Goal: Information Seeking & Learning: Learn about a topic

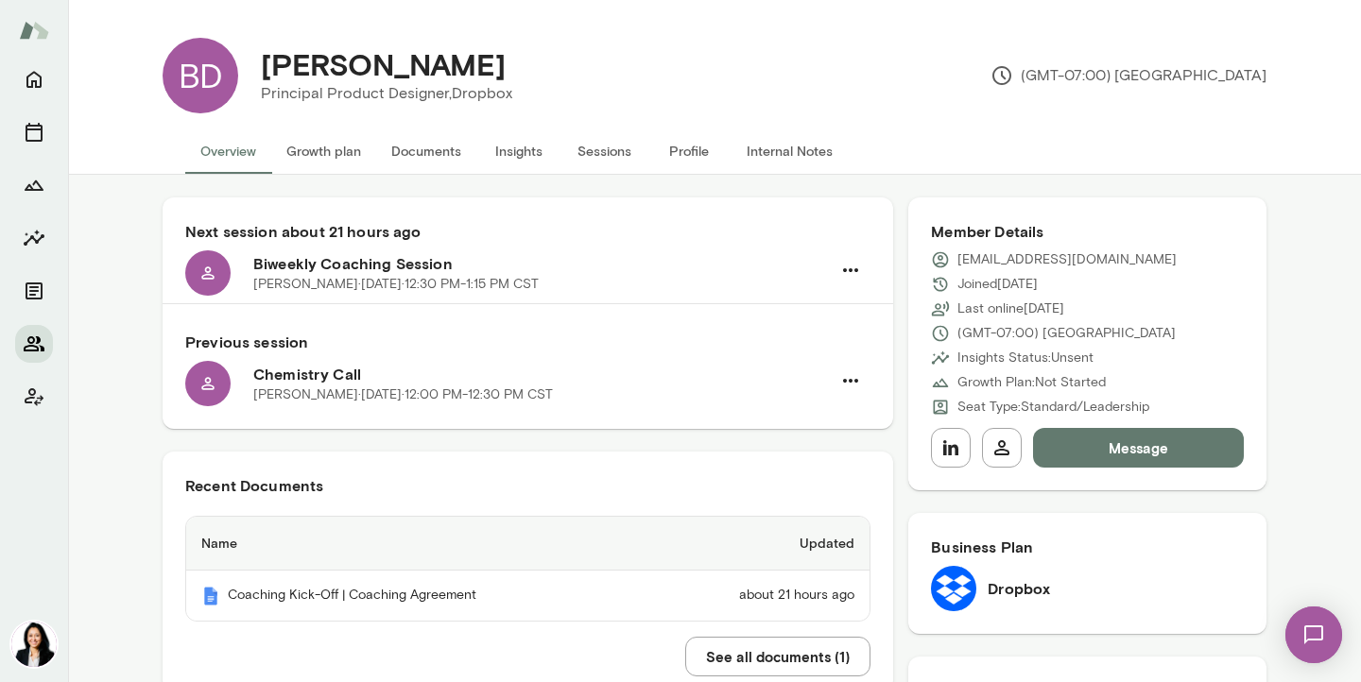
click at [22, 340] on button "Members" at bounding box center [34, 344] width 38 height 38
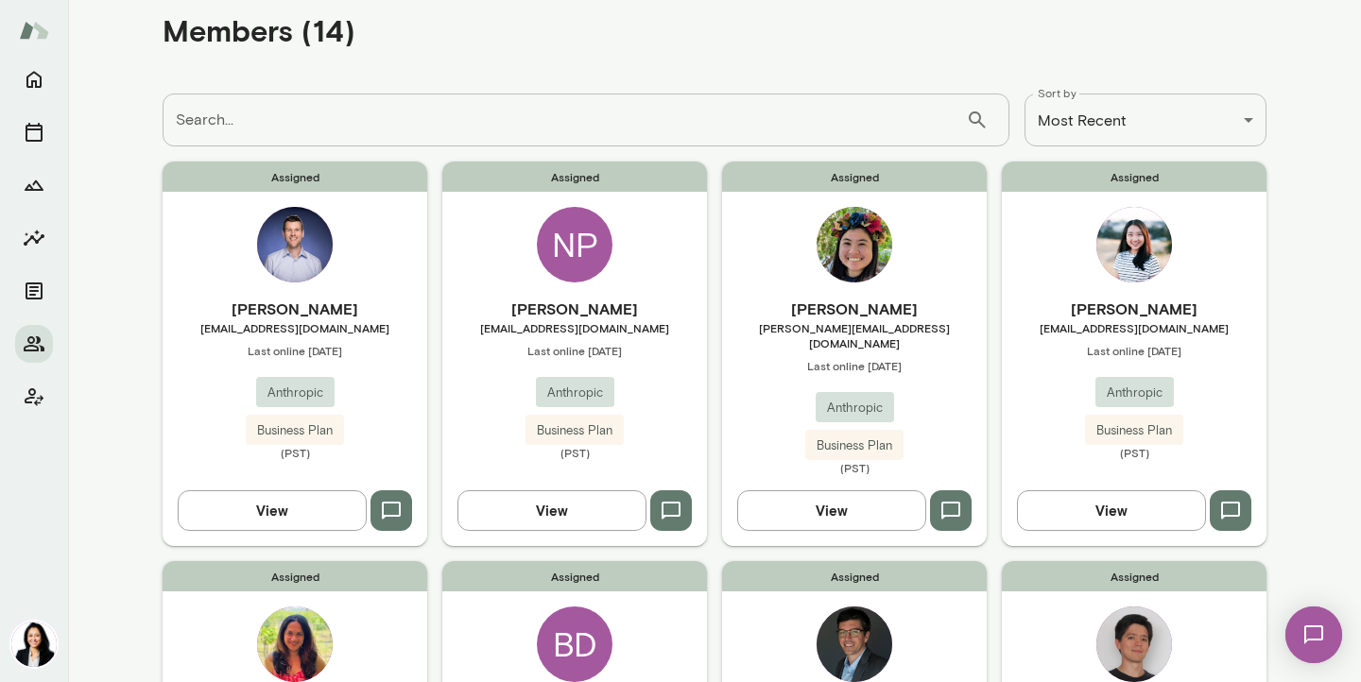
scroll to position [39, 0]
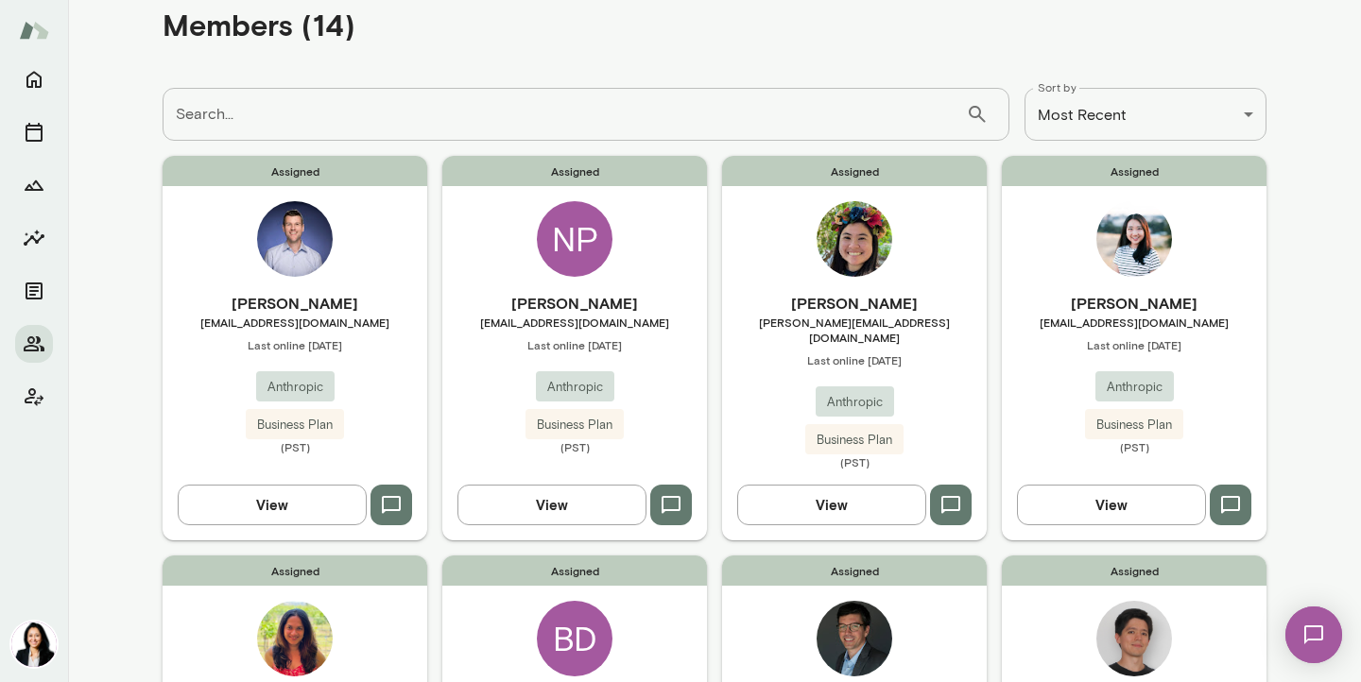
click at [591, 325] on span "[EMAIL_ADDRESS][DOMAIN_NAME]" at bounding box center [574, 322] width 265 height 15
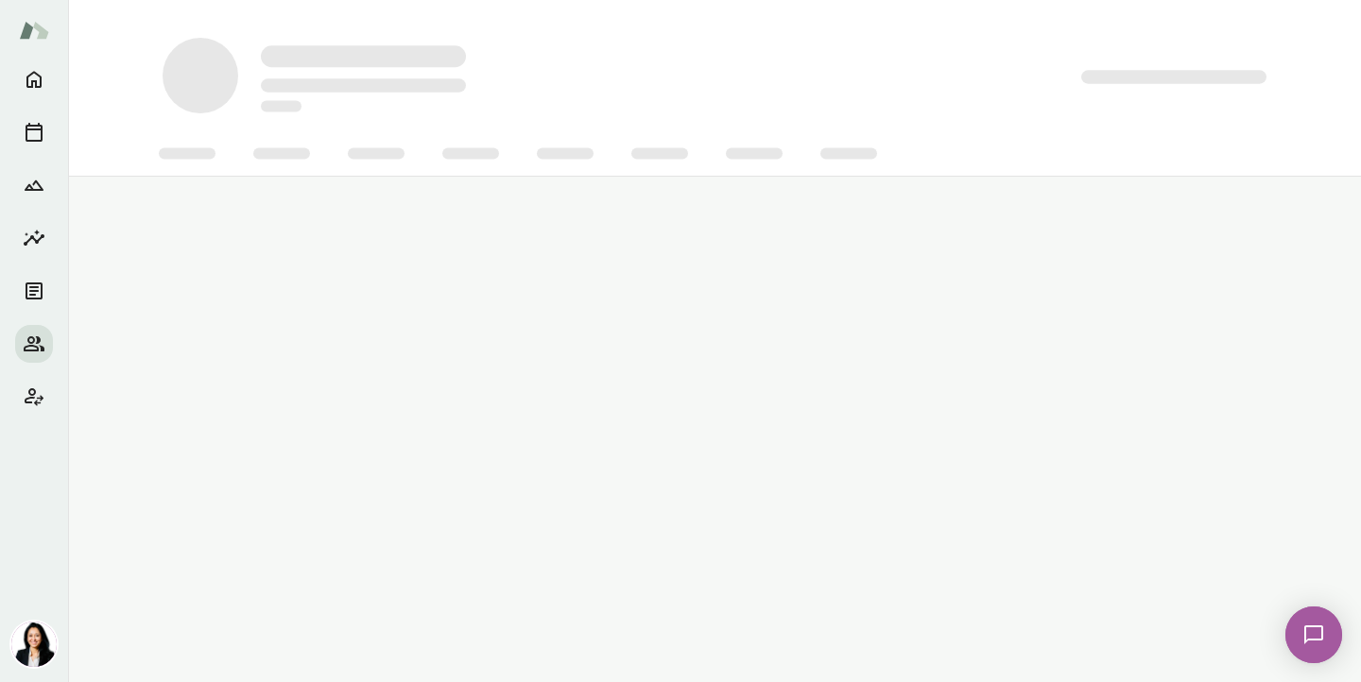
click at [591, 325] on main at bounding box center [714, 341] width 1293 height 682
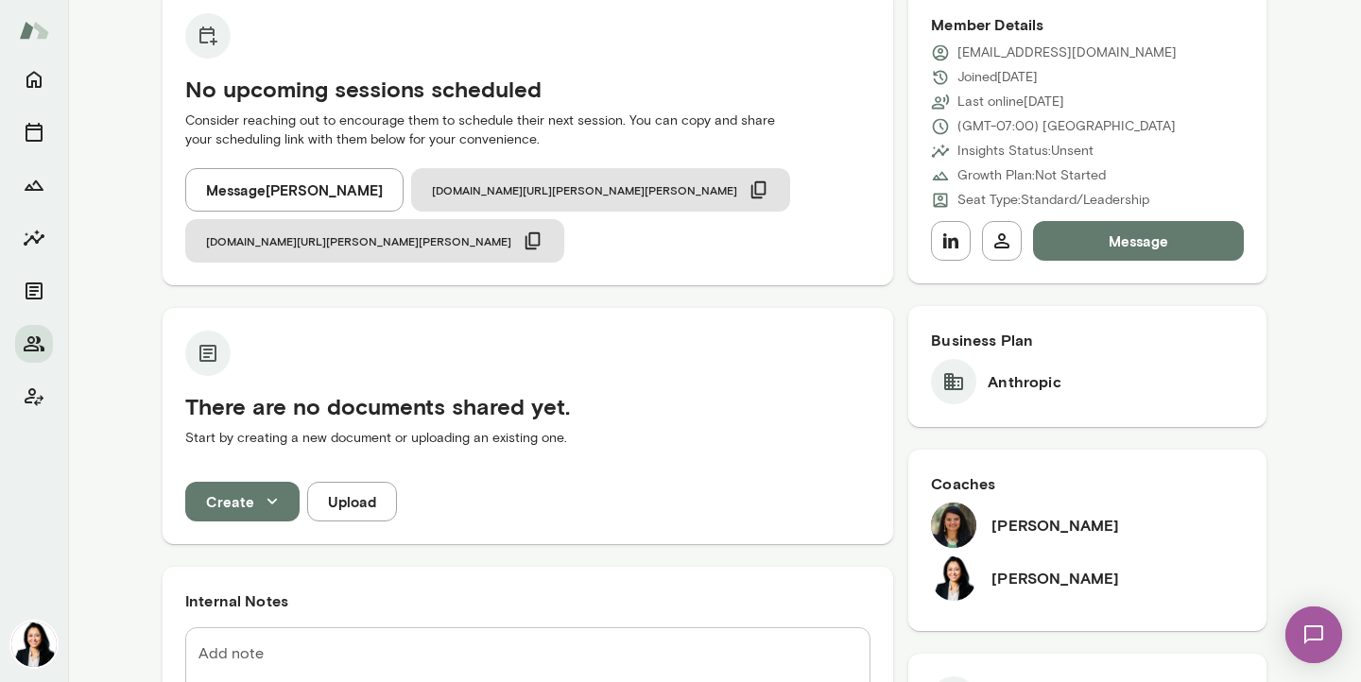
scroll to position [48, 0]
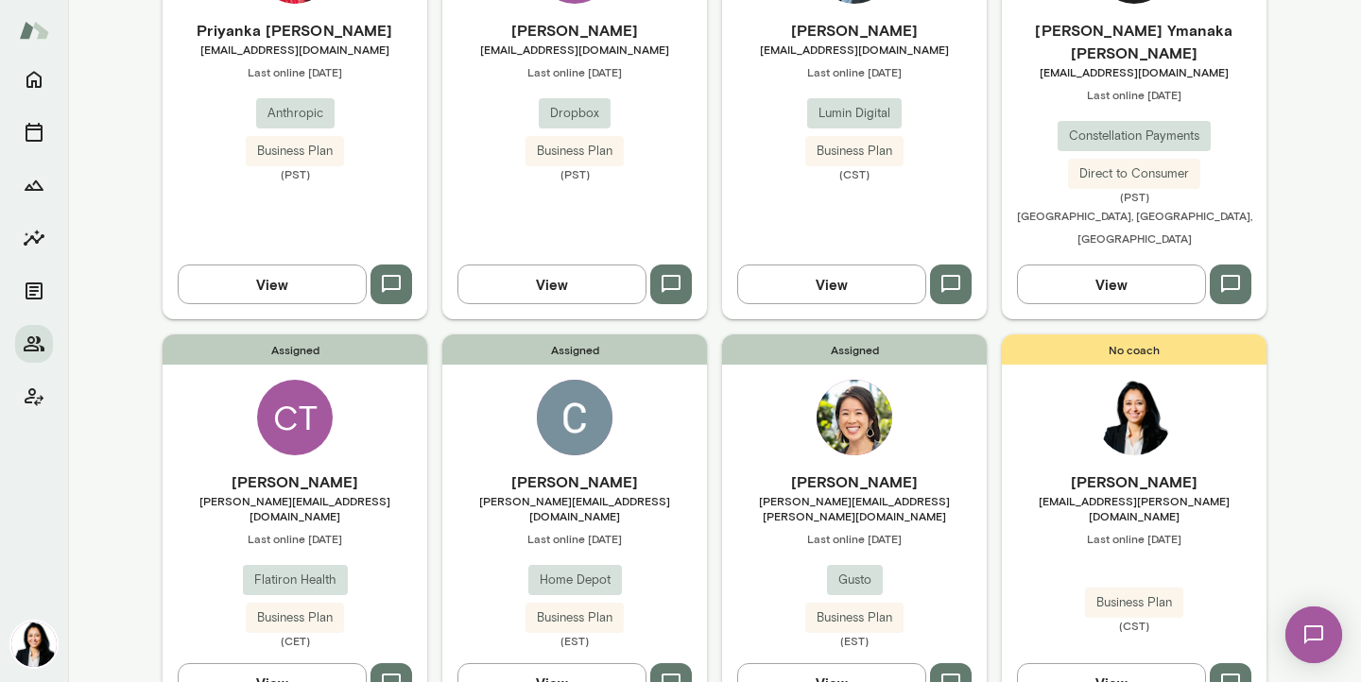
scroll to position [721, 0]
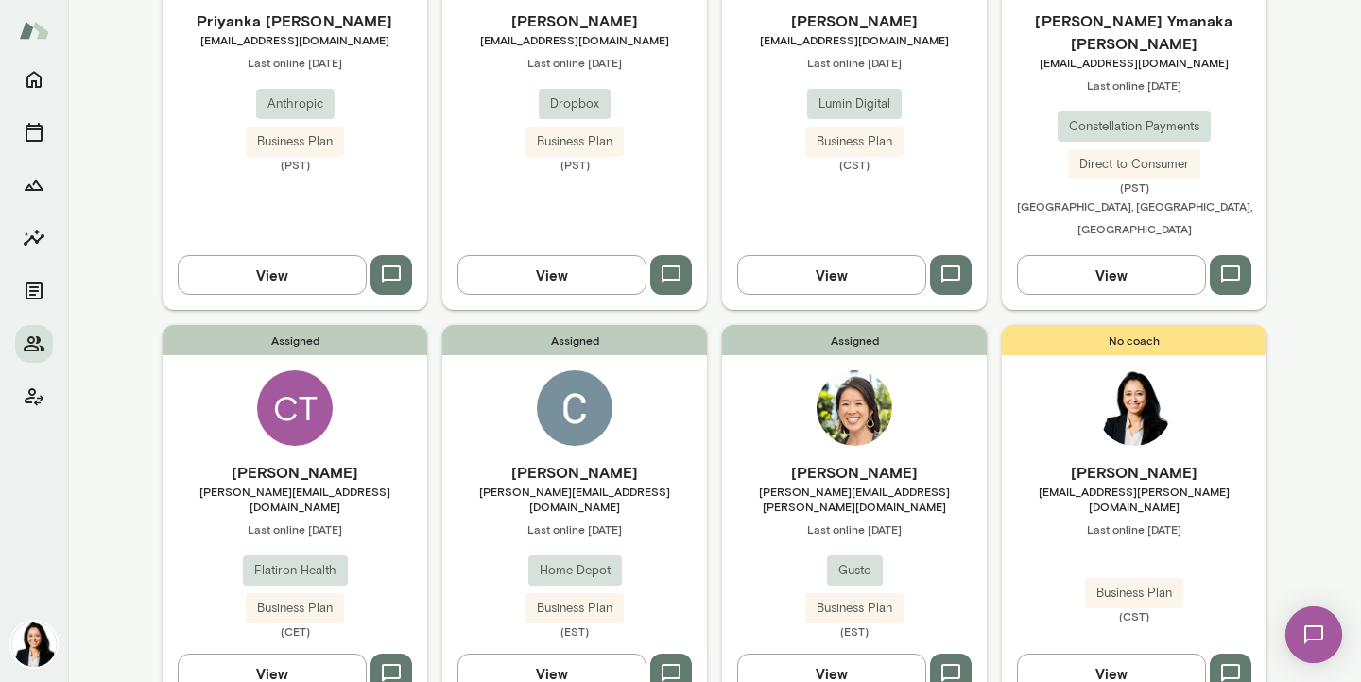
click at [882, 461] on div "[PERSON_NAME] [PERSON_NAME][EMAIL_ADDRESS][PERSON_NAME][DOMAIN_NAME] Last onlin…" at bounding box center [854, 550] width 265 height 178
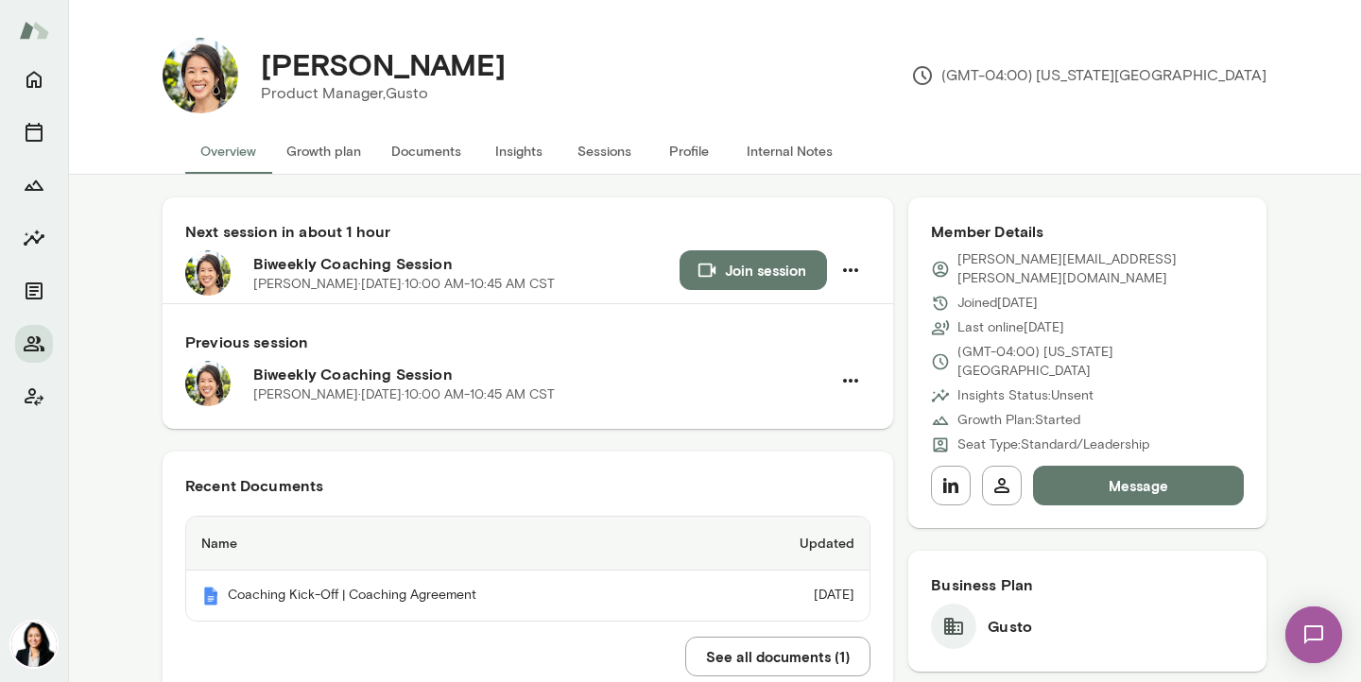
click at [1122, 466] on button "Message" at bounding box center [1138, 486] width 211 height 40
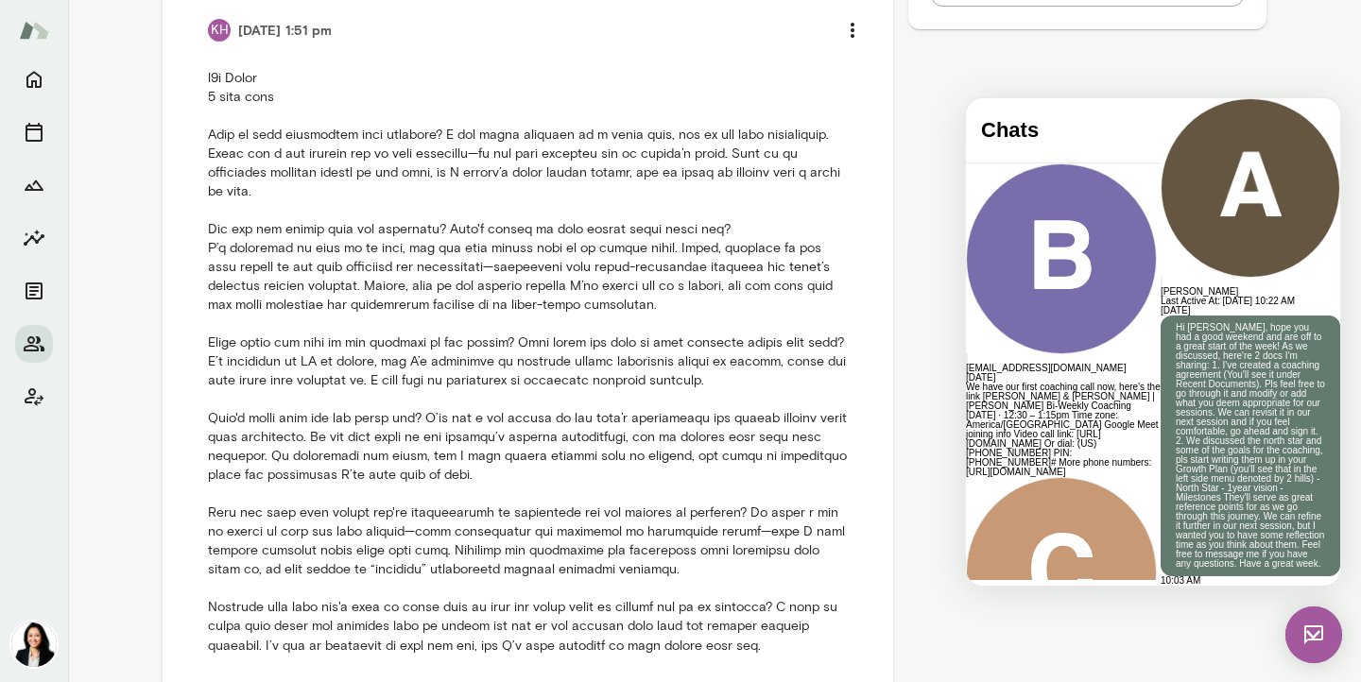
scroll to position [1002, 0]
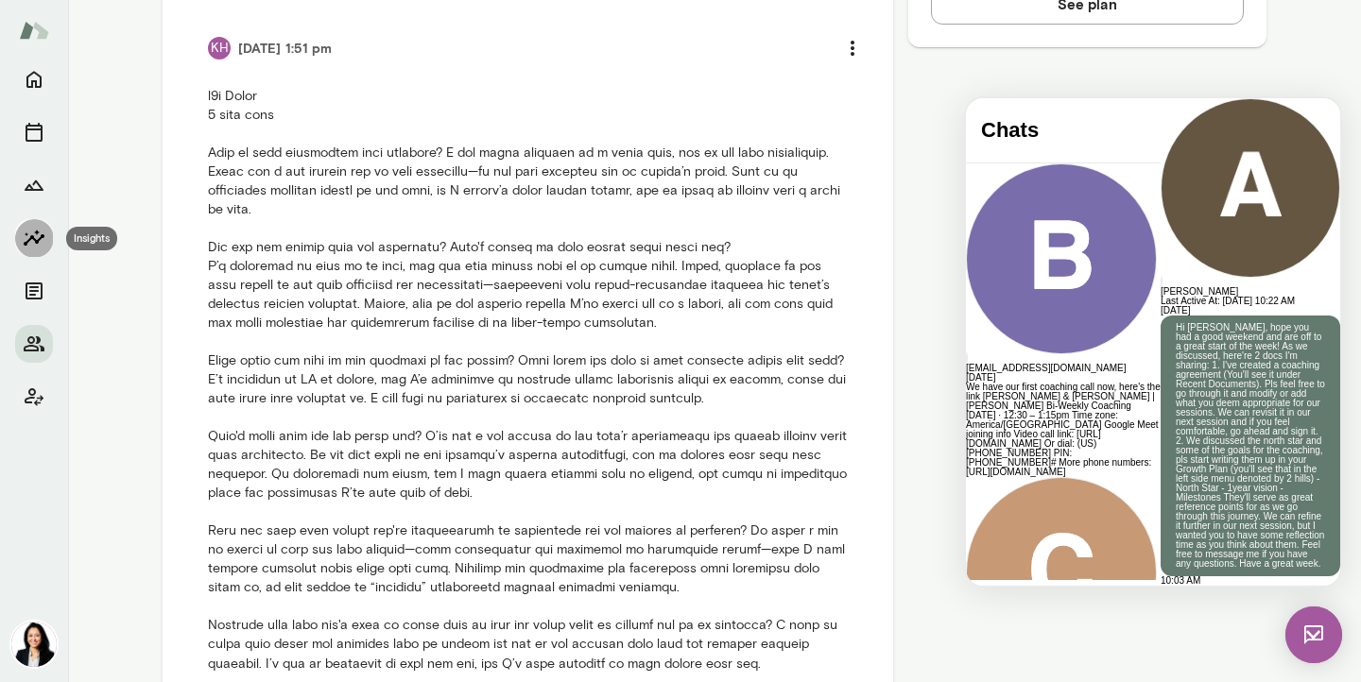
click at [30, 233] on icon "Insights" at bounding box center [34, 238] width 23 height 23
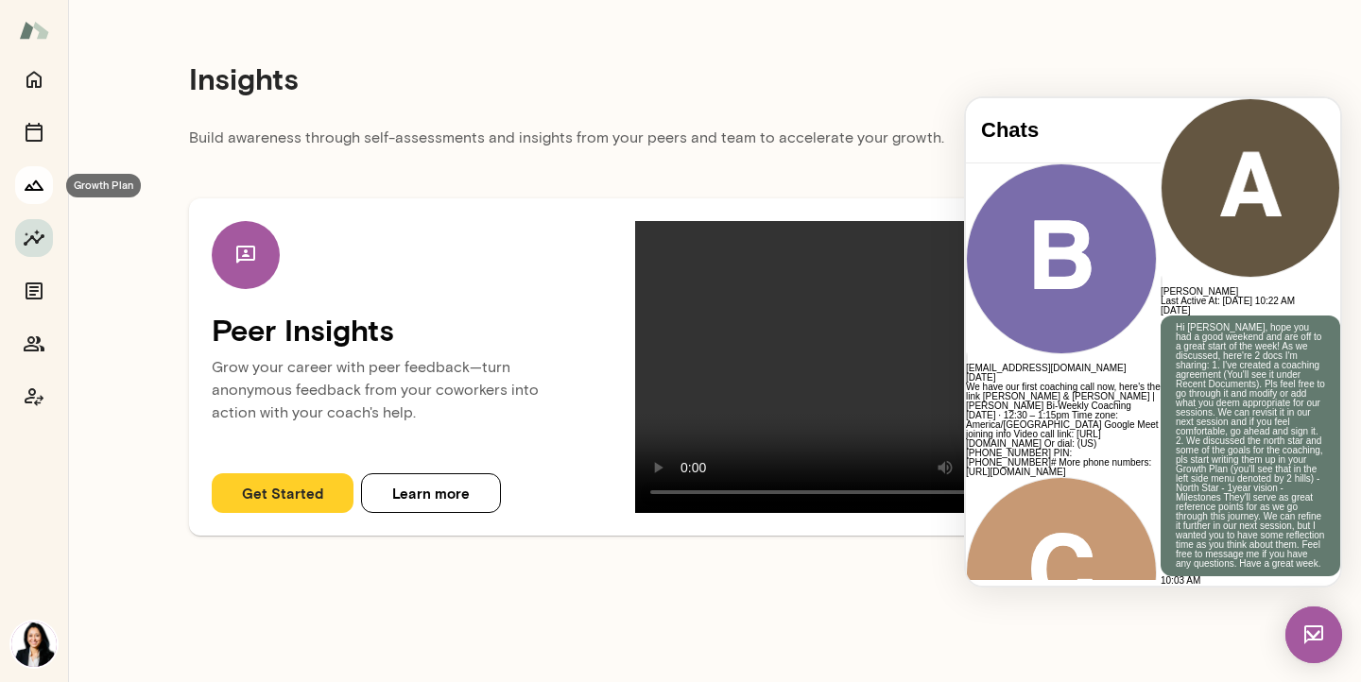
click at [34, 182] on icon "Growth Plan" at bounding box center [34, 186] width 19 height 10
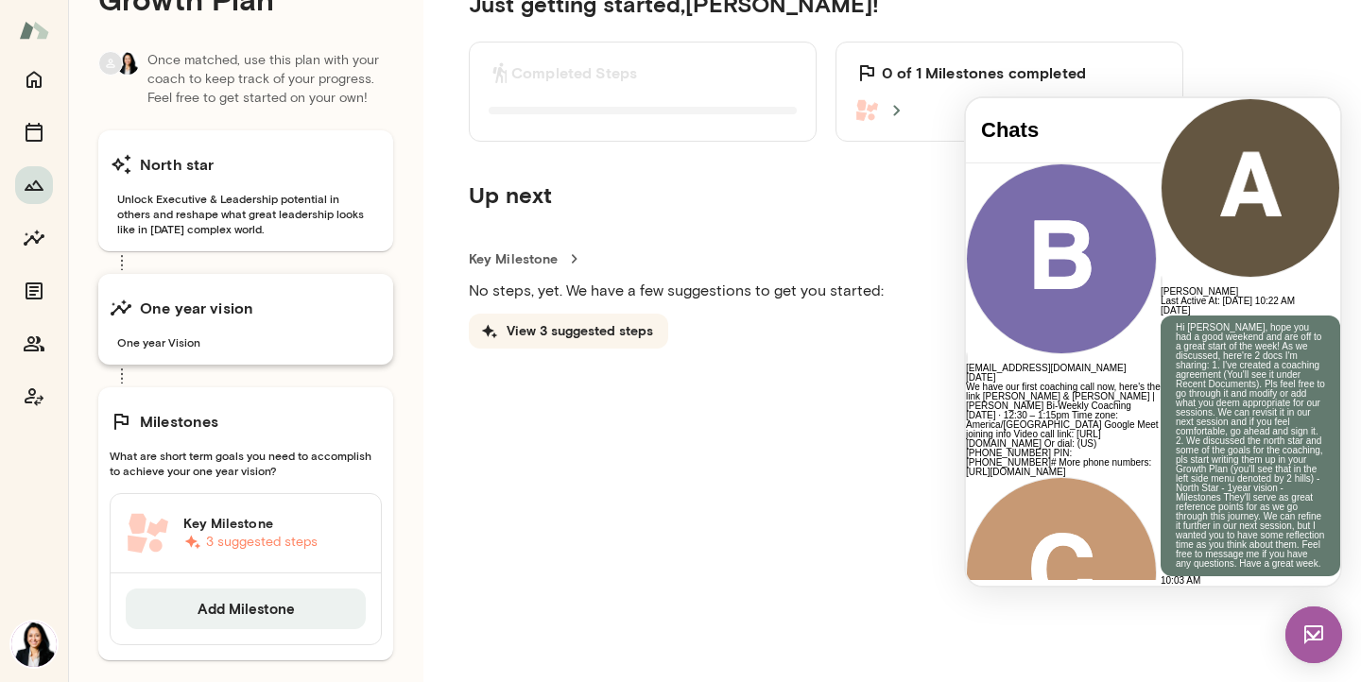
scroll to position [87, 0]
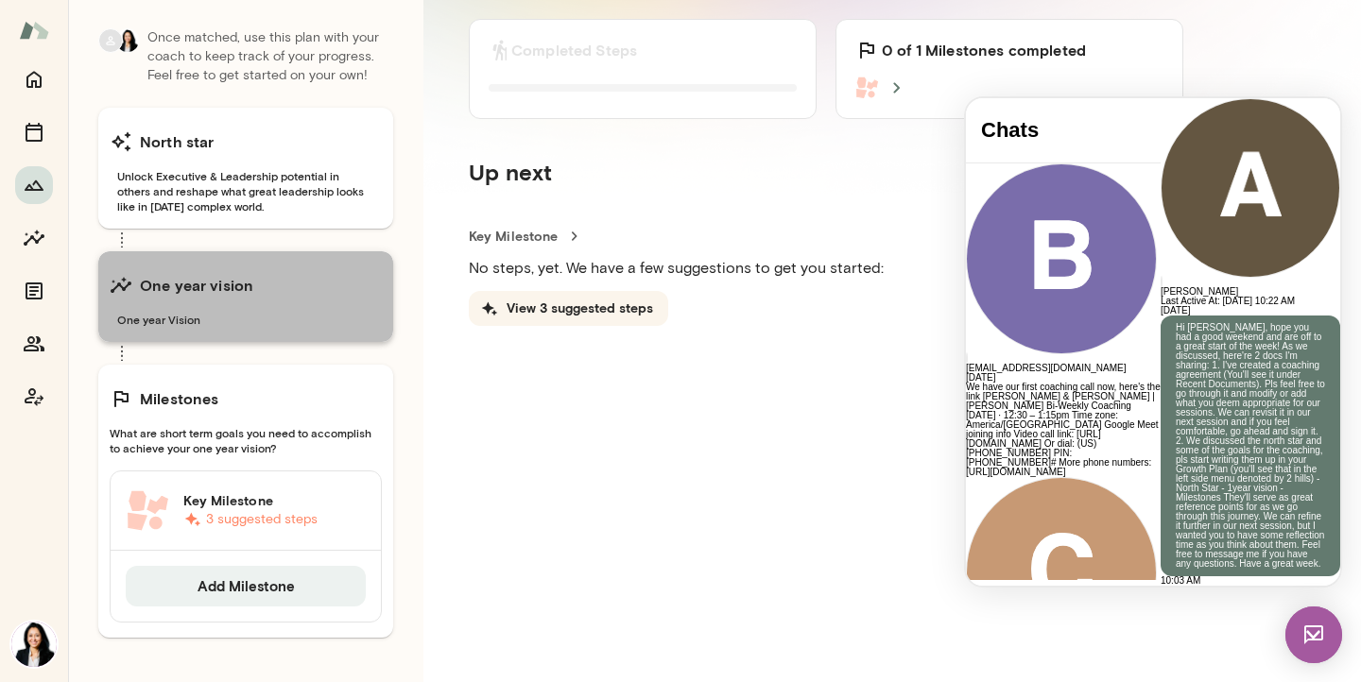
click at [231, 285] on h6 "One year vision" at bounding box center [196, 285] width 113 height 23
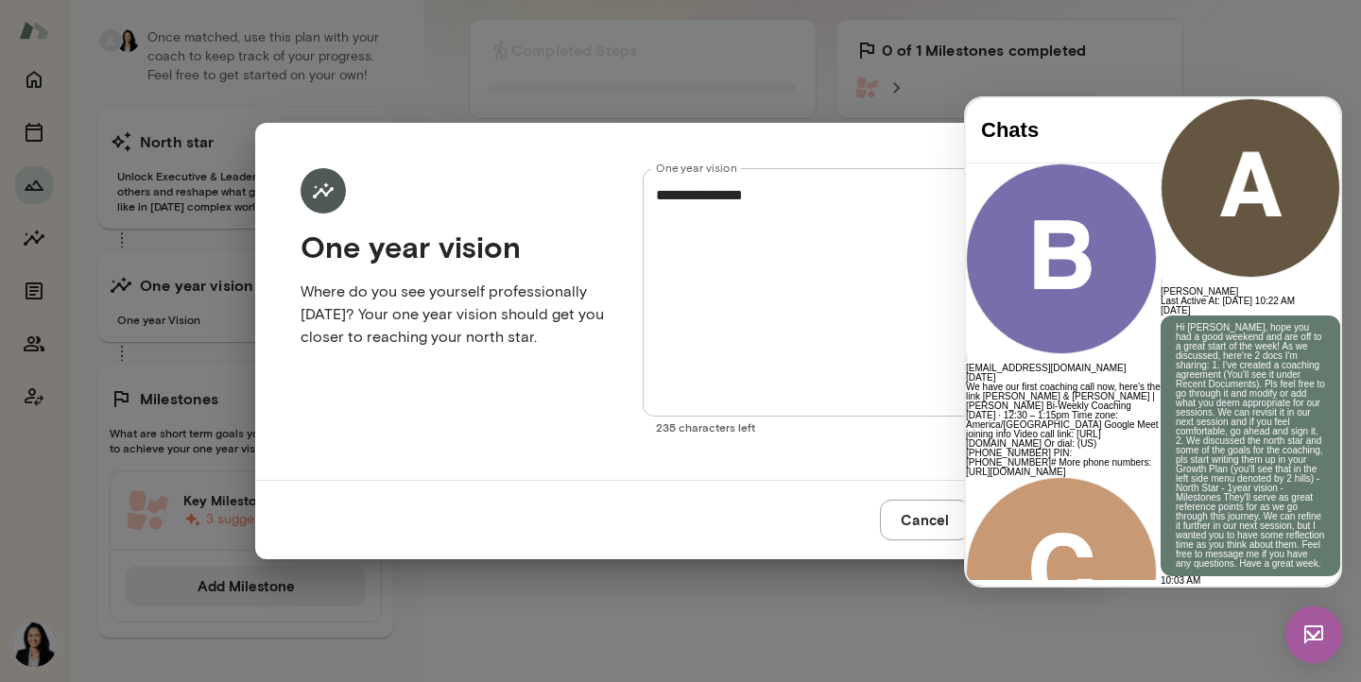
click at [1256, 45] on div "**********" at bounding box center [680, 341] width 1361 height 682
click at [389, 94] on div "**********" at bounding box center [680, 341] width 1361 height 682
click at [905, 527] on button "Cancel" at bounding box center [925, 520] width 90 height 40
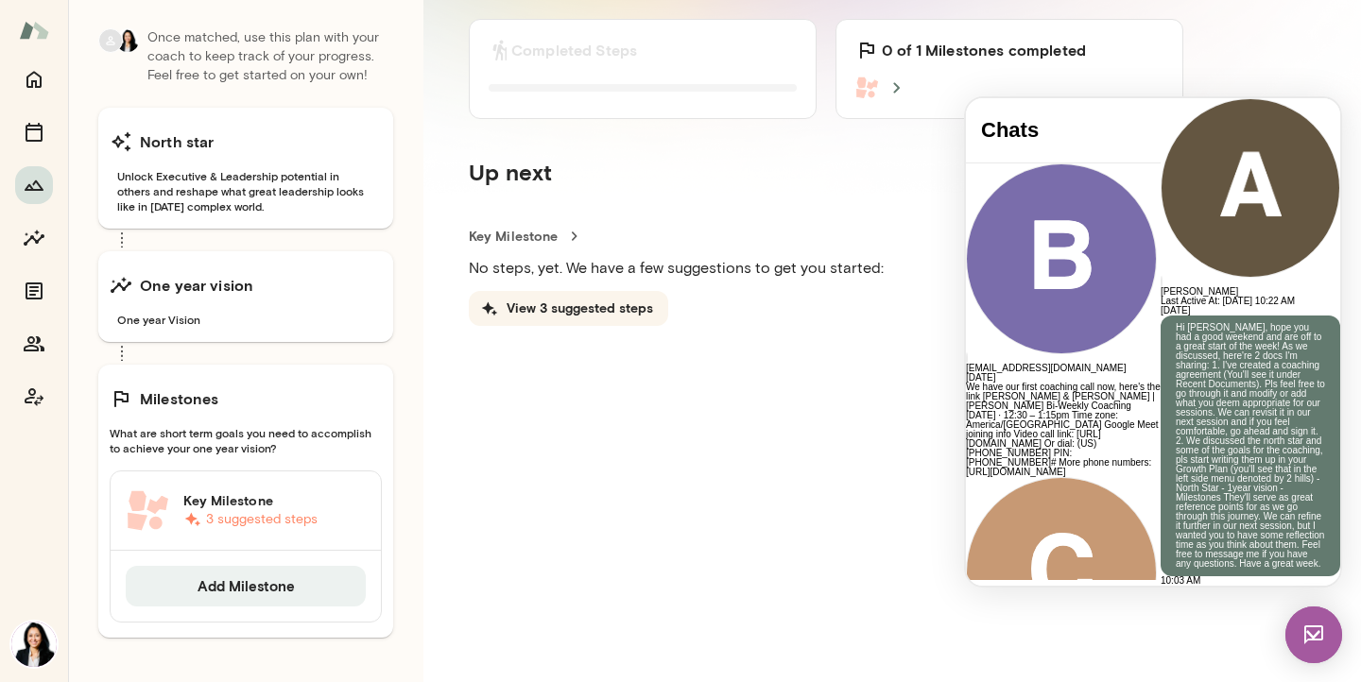
scroll to position [0, 0]
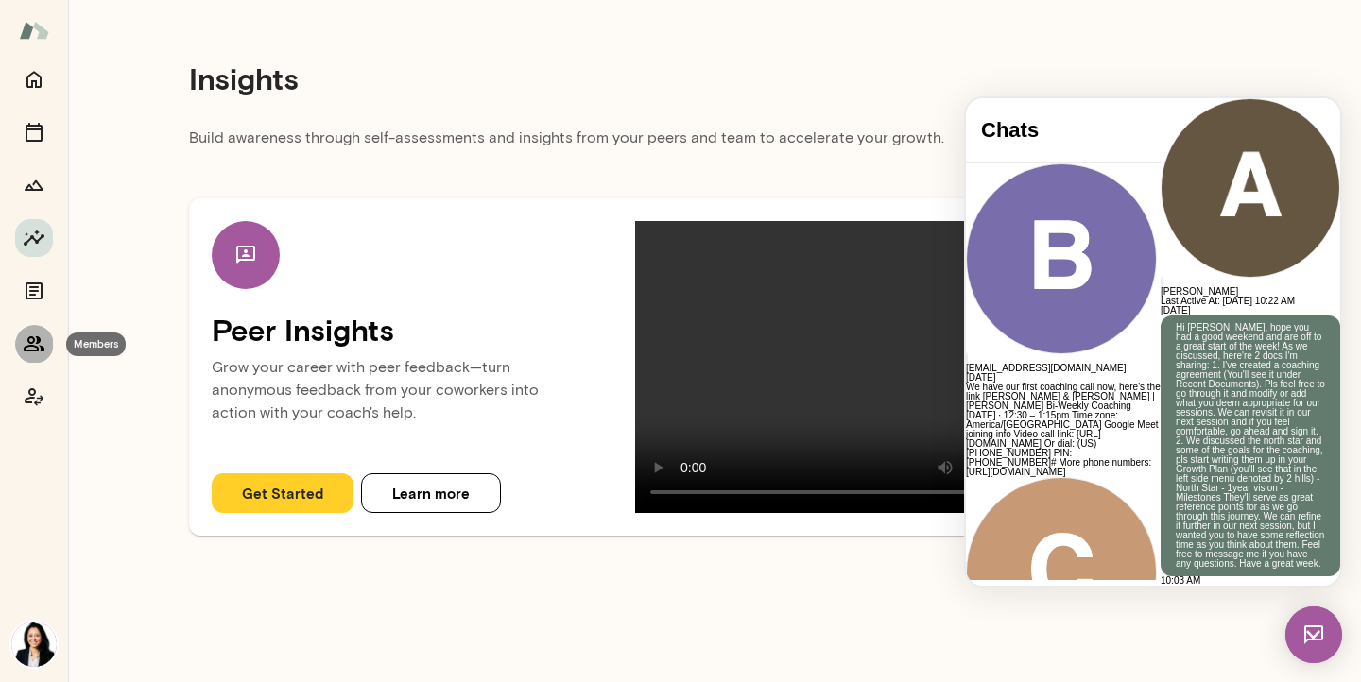
click at [45, 348] on button "Members" at bounding box center [34, 344] width 38 height 38
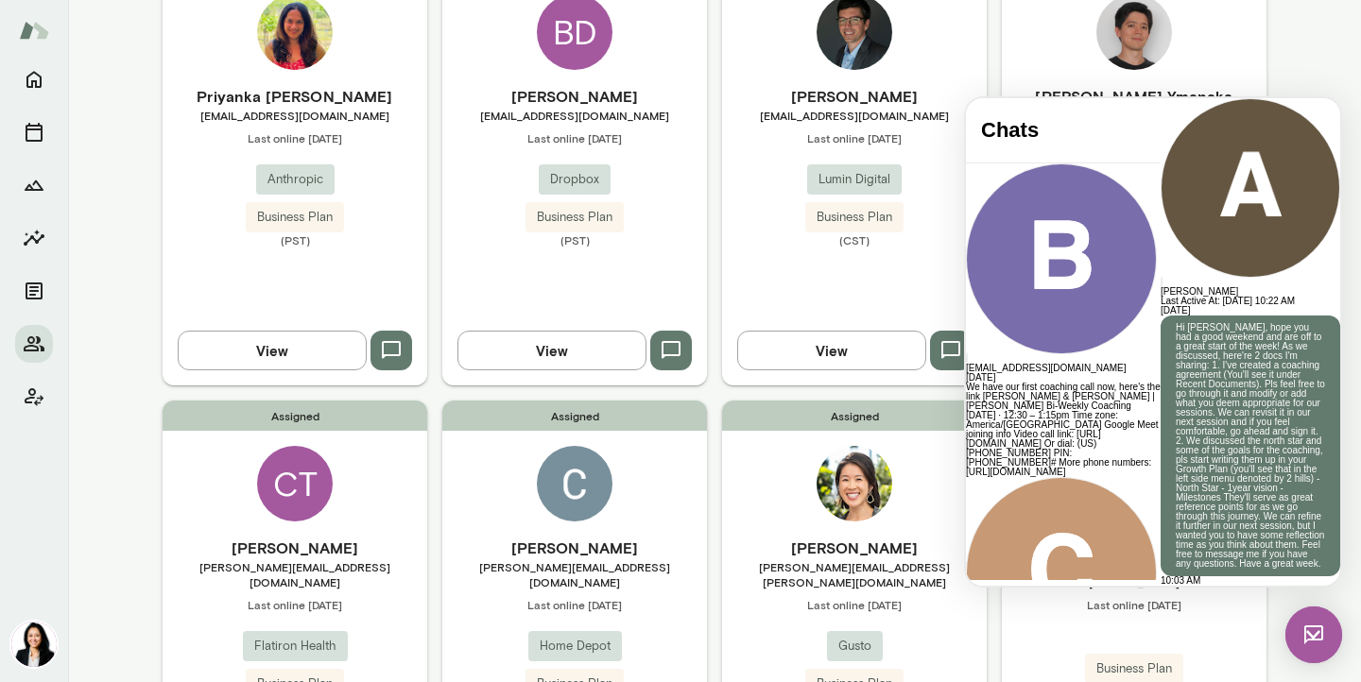
scroll to position [658, 0]
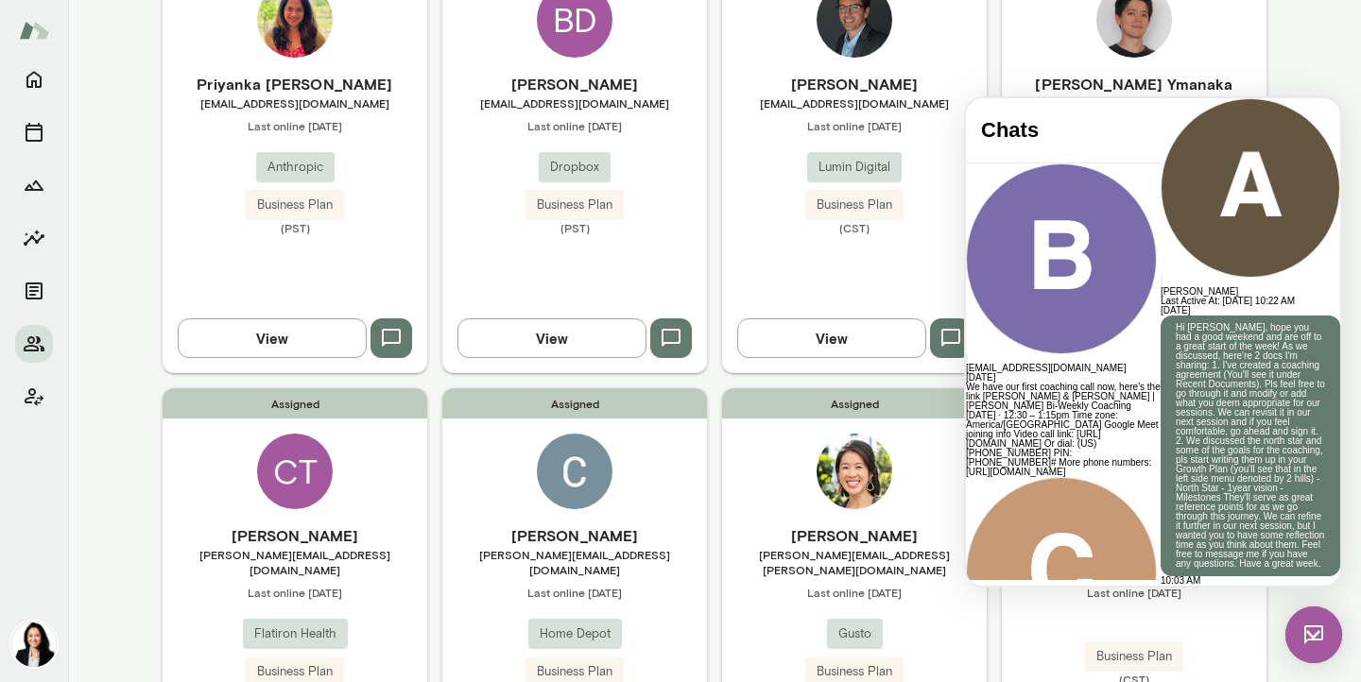
click at [849, 525] on h6 "[PERSON_NAME]" at bounding box center [854, 536] width 265 height 23
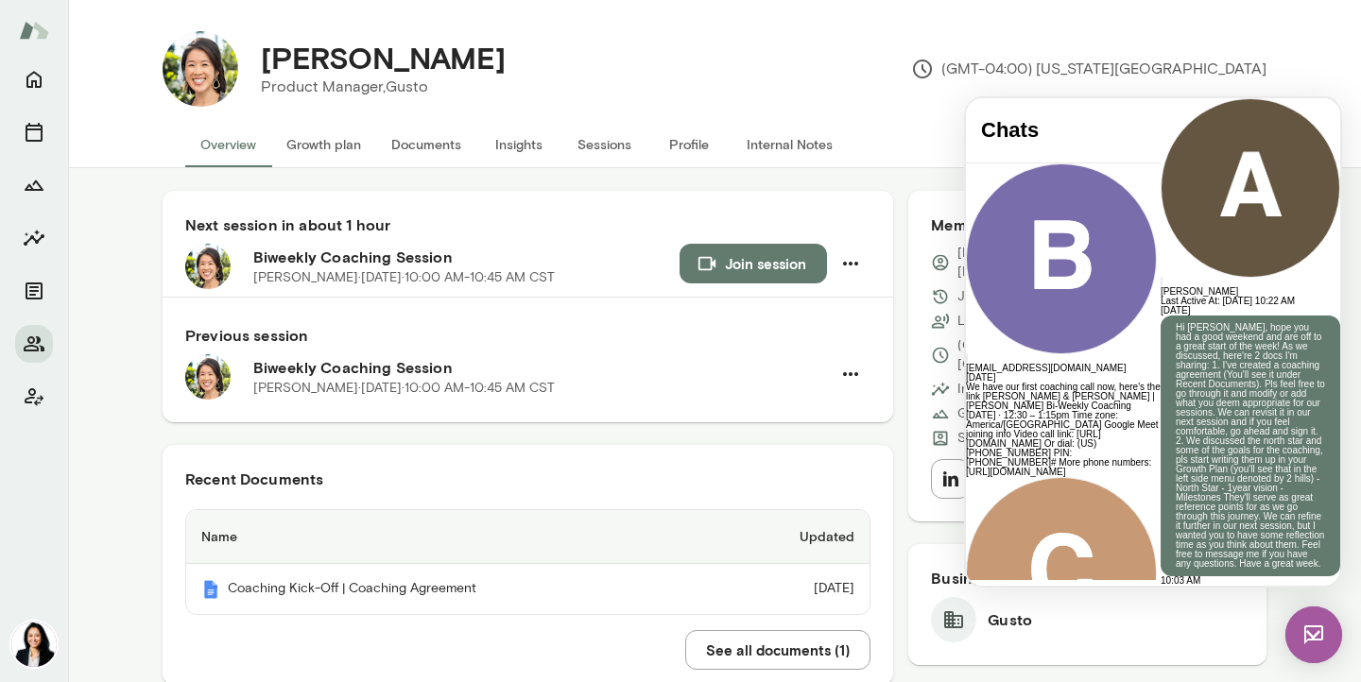
scroll to position [8, 0]
click at [684, 145] on button "Profile" at bounding box center [689, 143] width 85 height 45
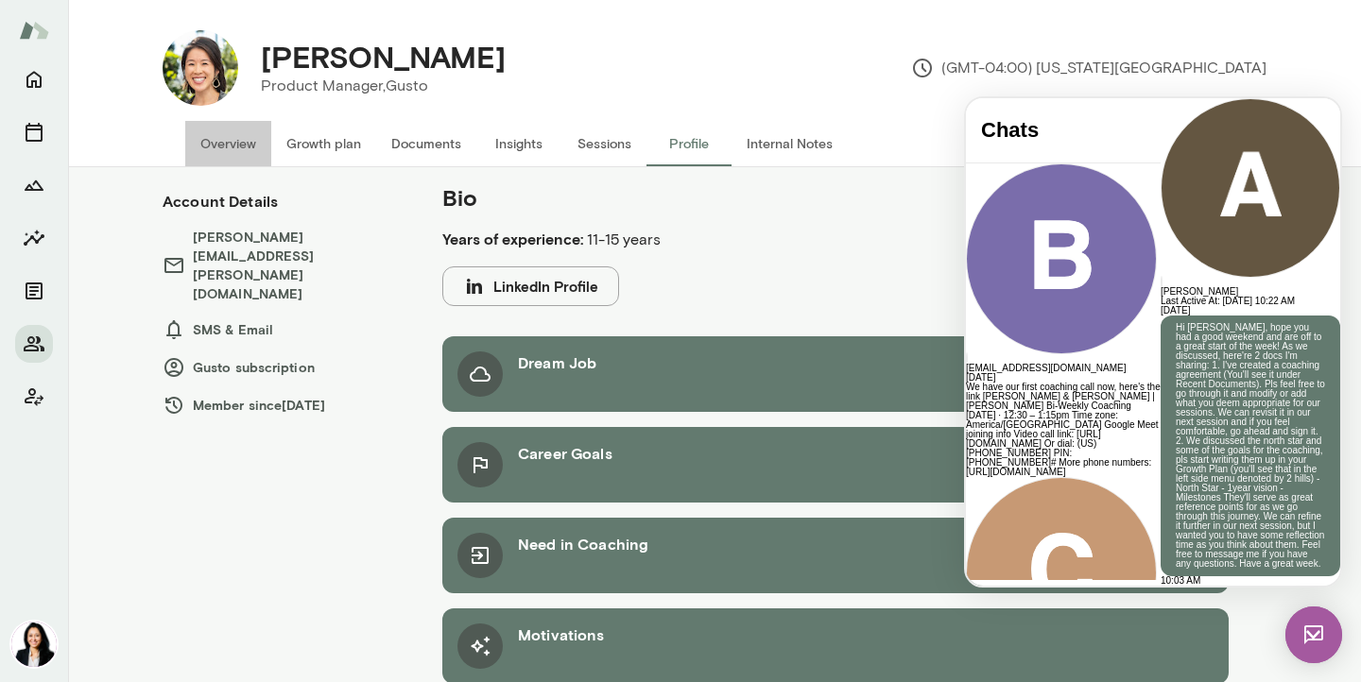
click at [240, 139] on button "Overview" at bounding box center [228, 143] width 86 height 45
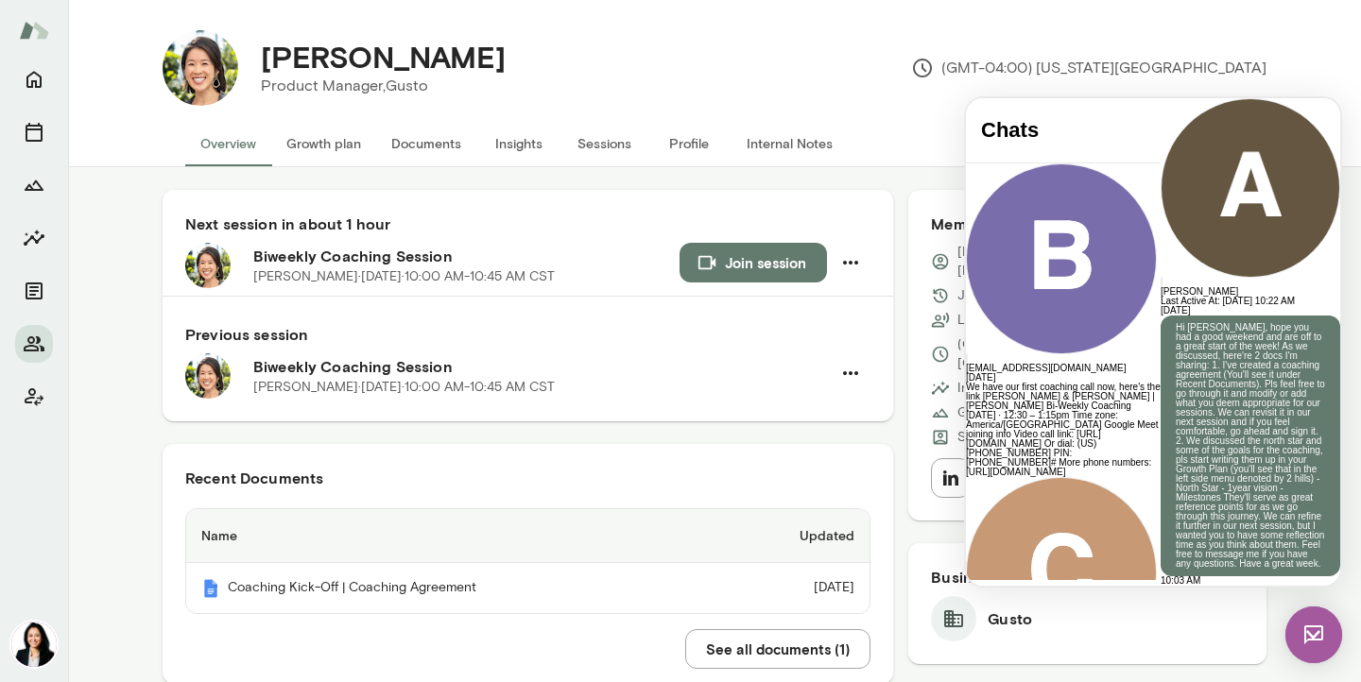
click at [359, 149] on button "Growth plan" at bounding box center [323, 143] width 105 height 45
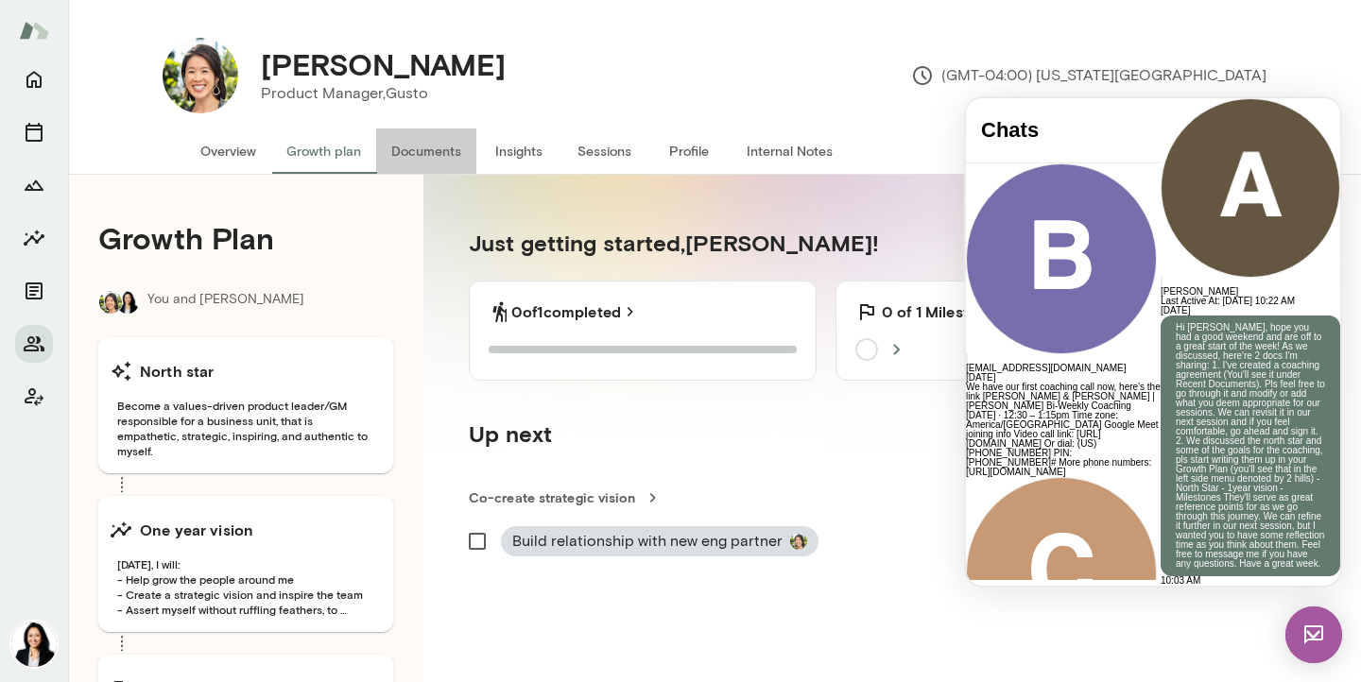
click at [441, 152] on button "Documents" at bounding box center [426, 151] width 100 height 45
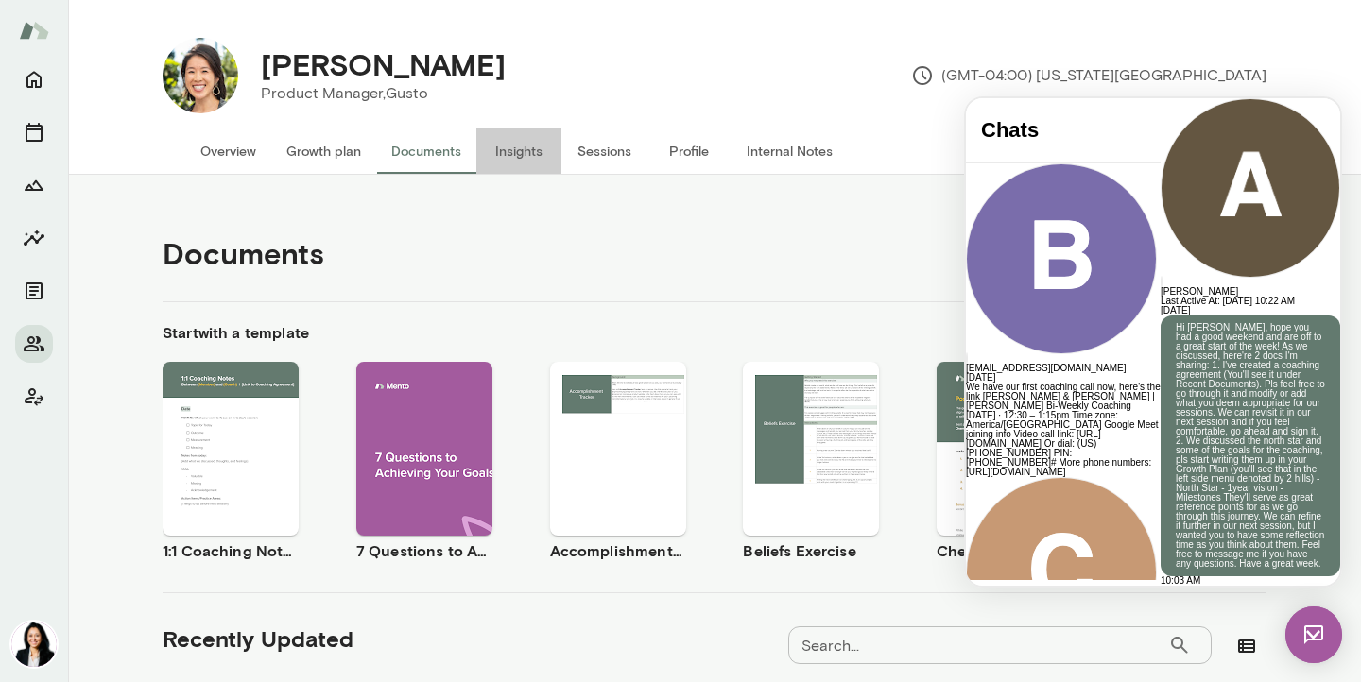
click at [514, 156] on button "Insights" at bounding box center [518, 151] width 85 height 45
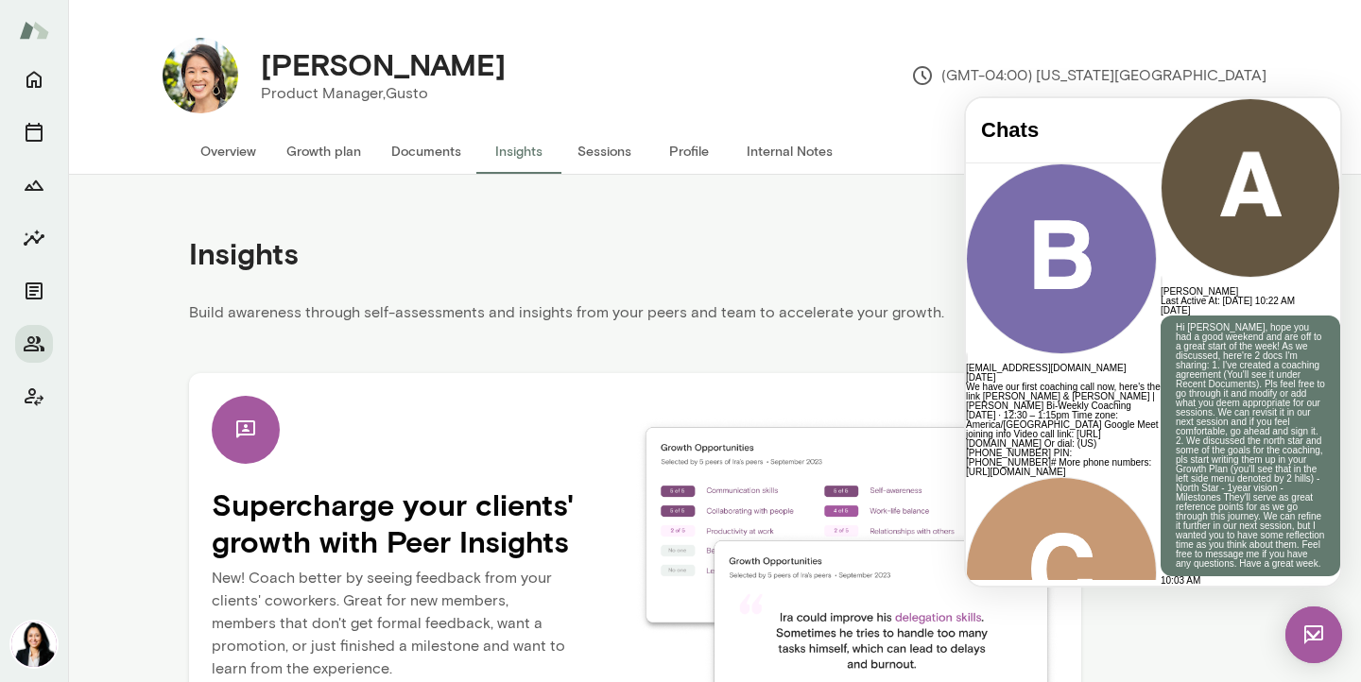
click at [606, 157] on button "Sessions" at bounding box center [603, 151] width 85 height 45
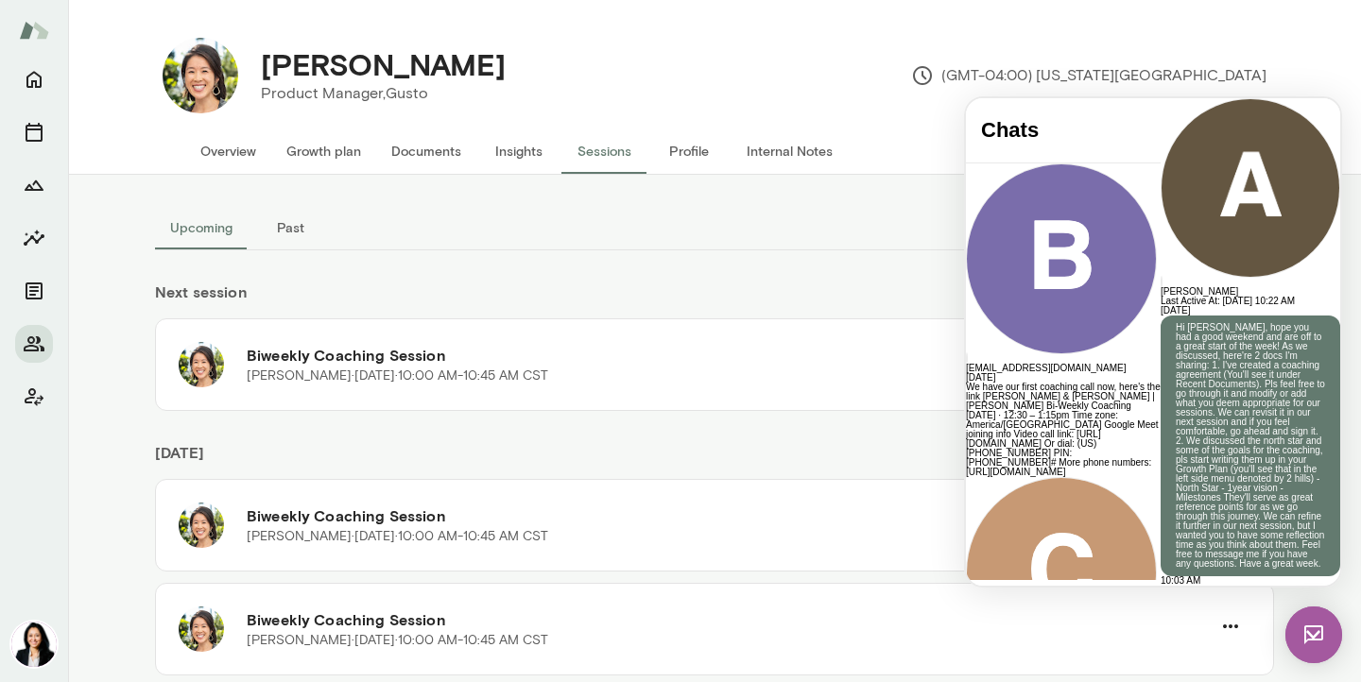
click at [283, 223] on button "Past" at bounding box center [290, 227] width 85 height 45
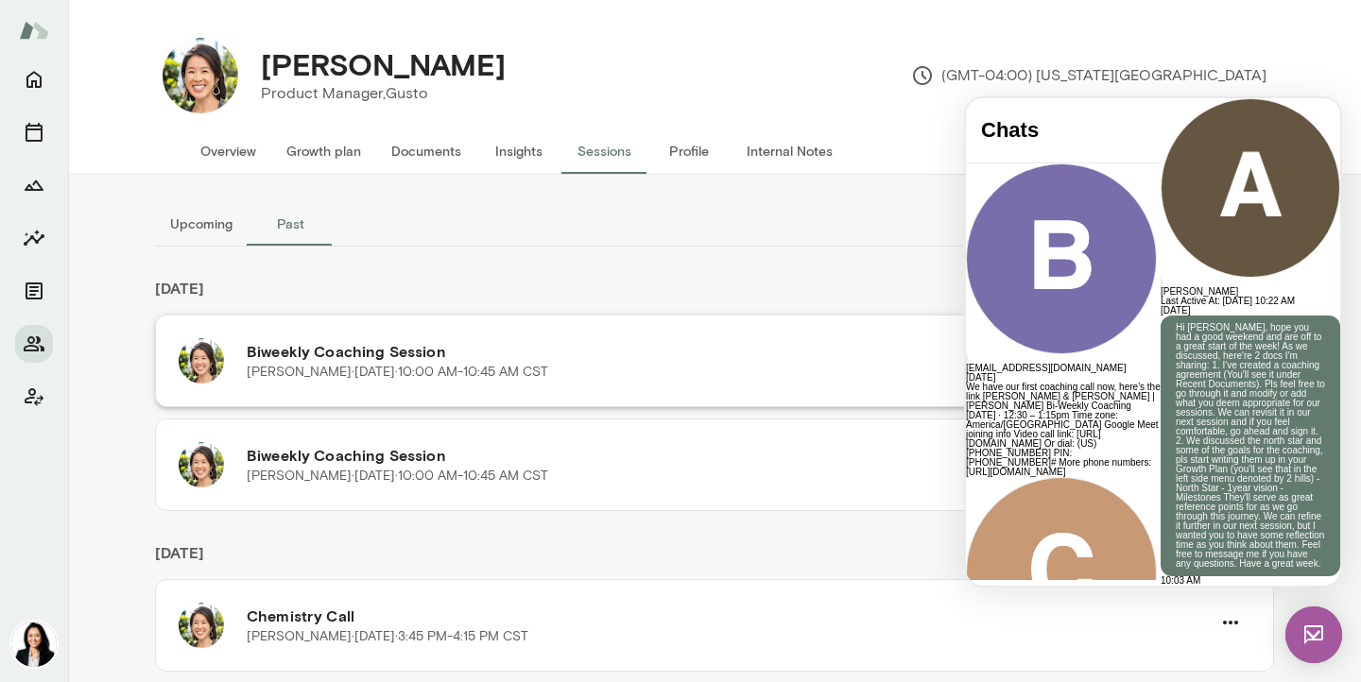
scroll to position [46, 0]
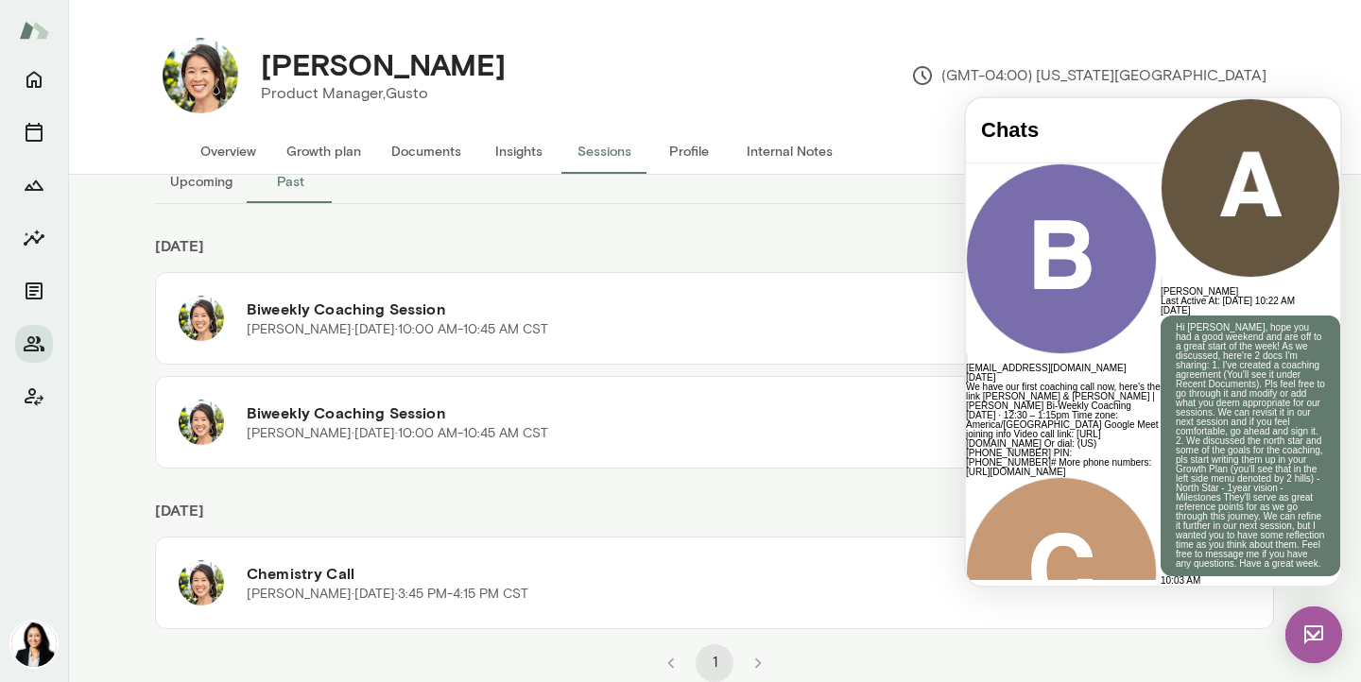
click at [439, 132] on button "Documents" at bounding box center [426, 151] width 100 height 45
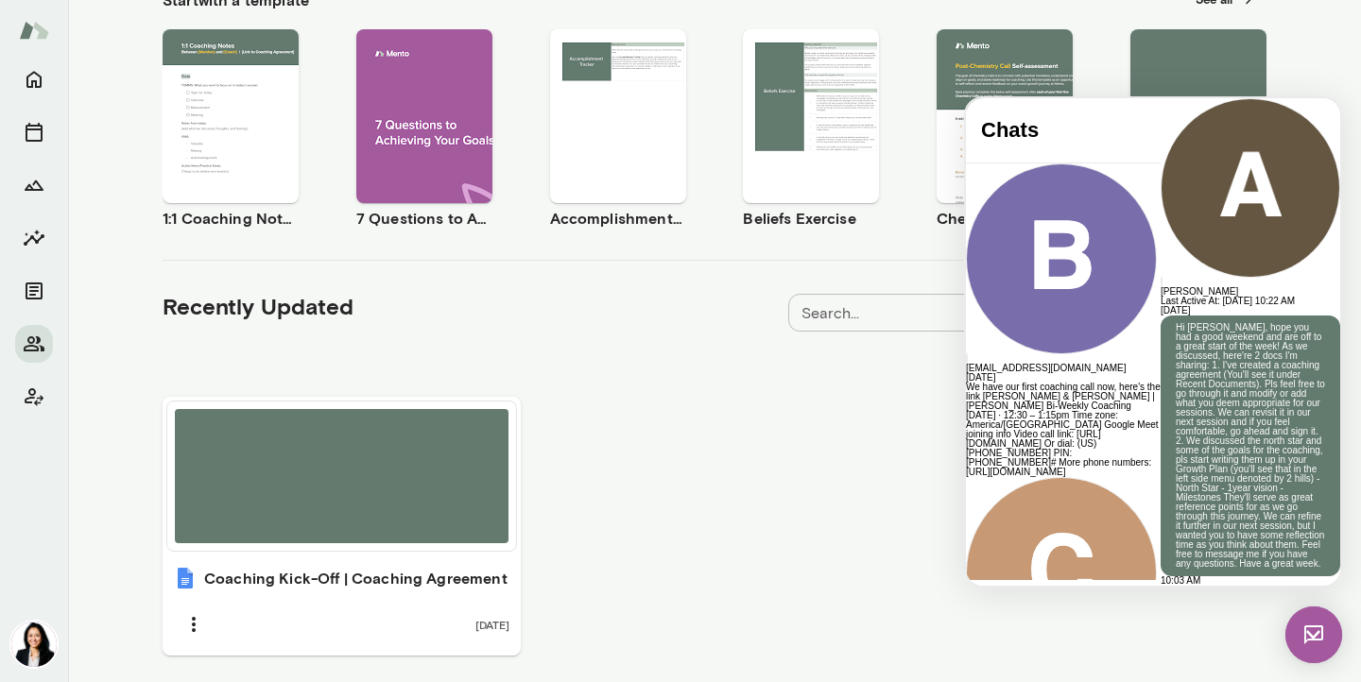
scroll to position [397, 0]
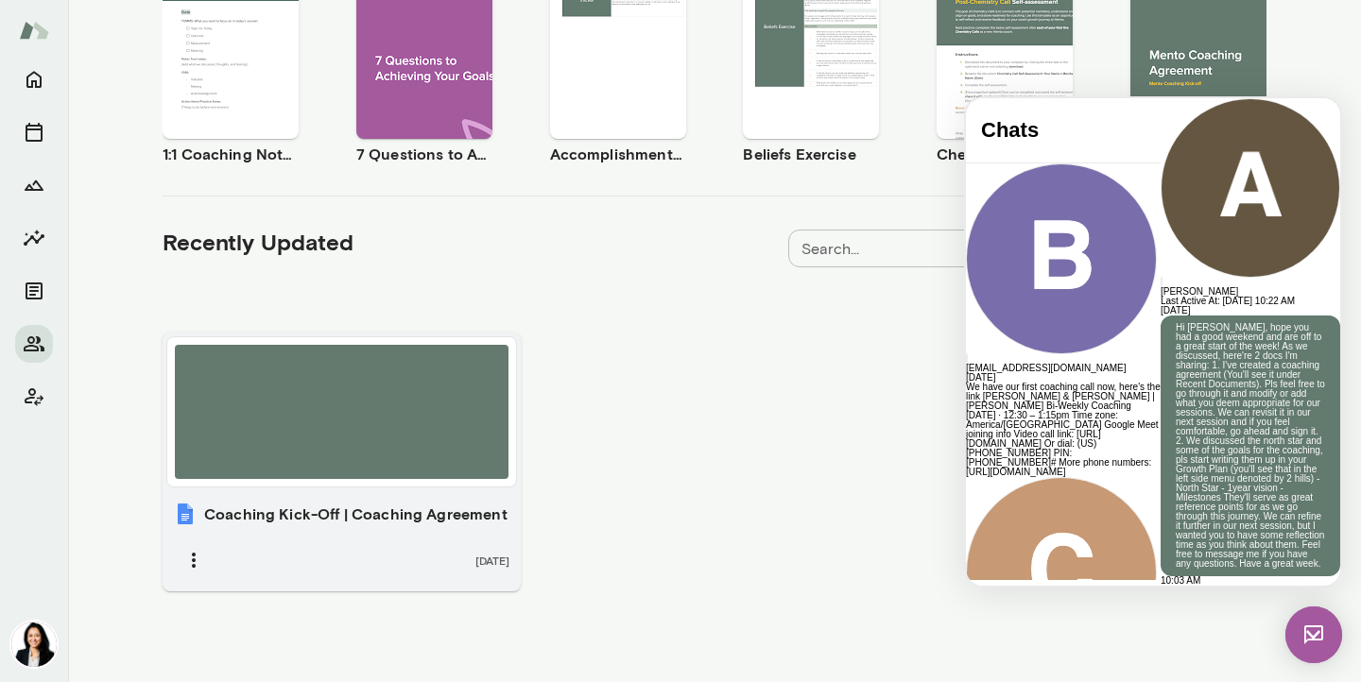
click at [475, 560] on span "[DATE]" at bounding box center [492, 560] width 34 height 15
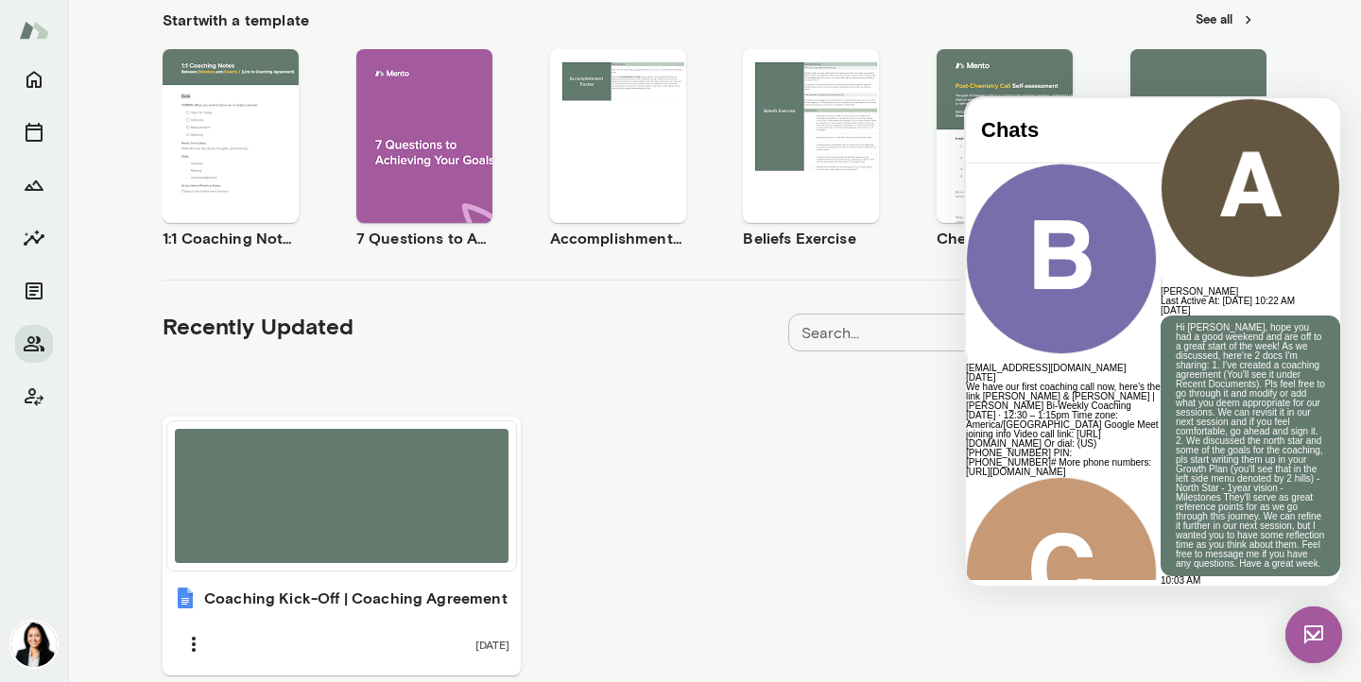
scroll to position [201, 0]
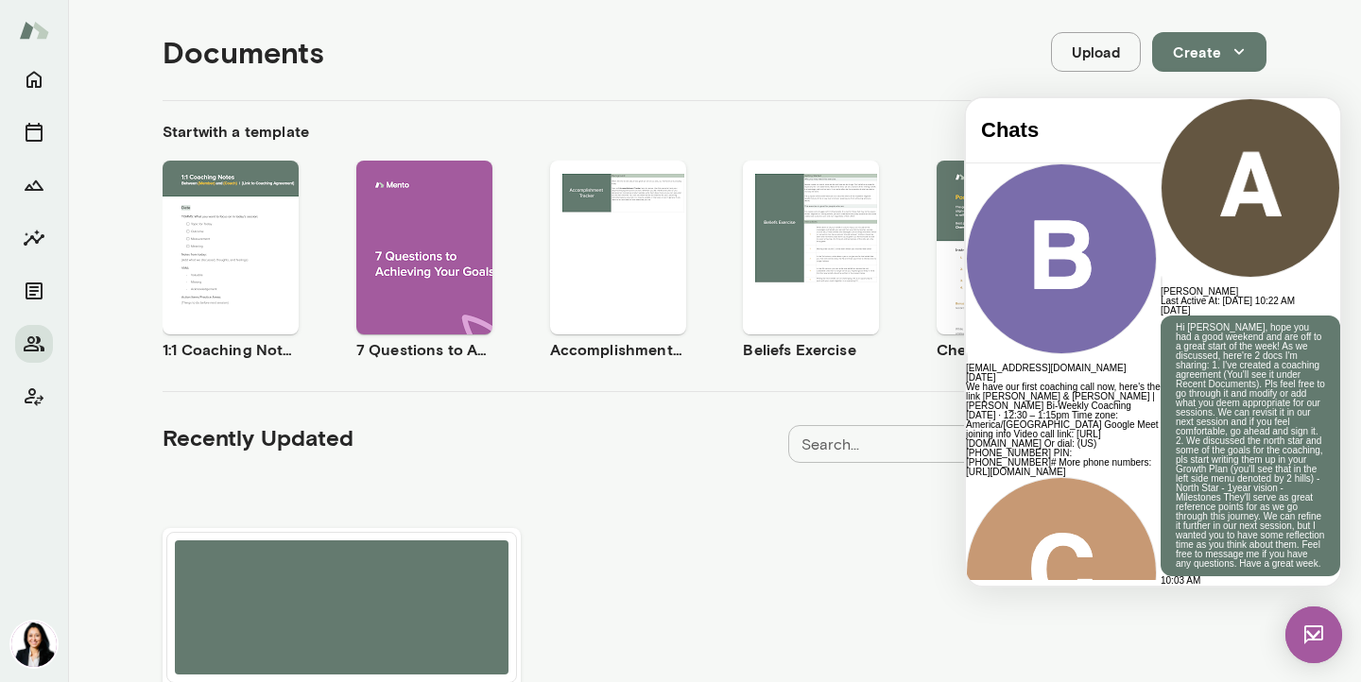
click at [783, 271] on icon "button" at bounding box center [785, 263] width 17 height 17
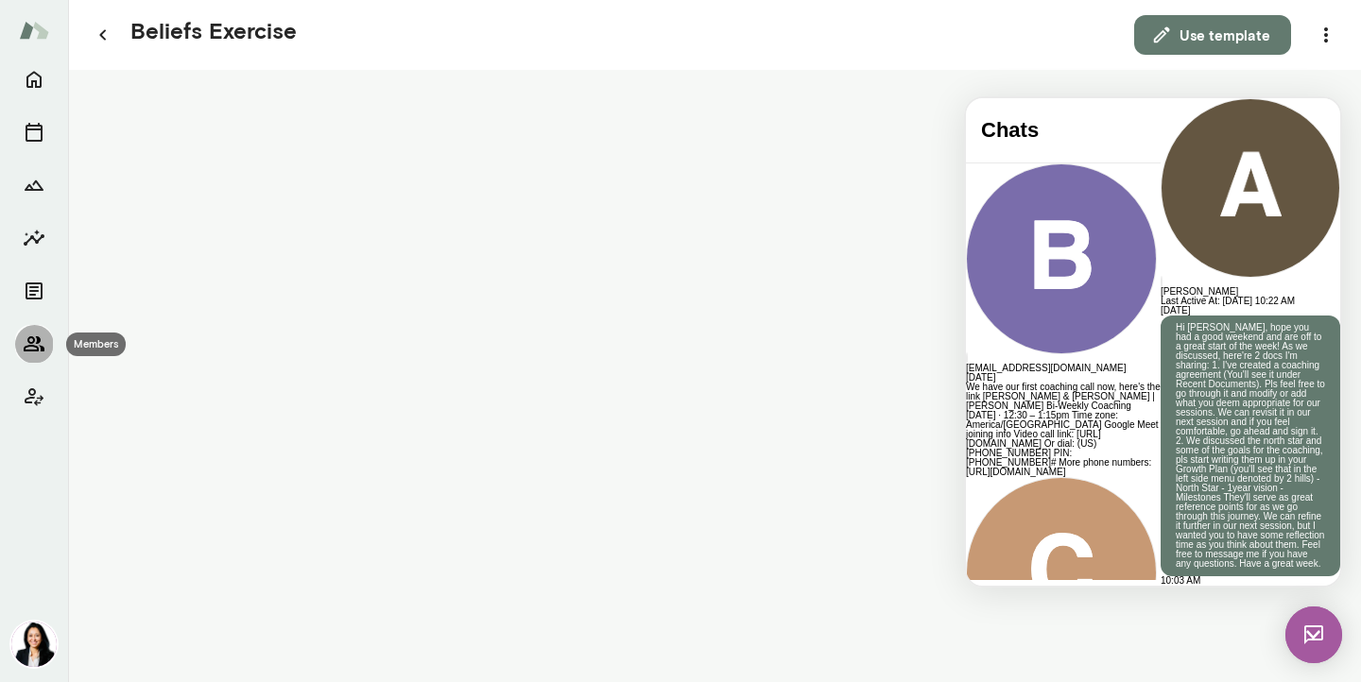
click at [27, 343] on icon "Members" at bounding box center [34, 344] width 23 height 23
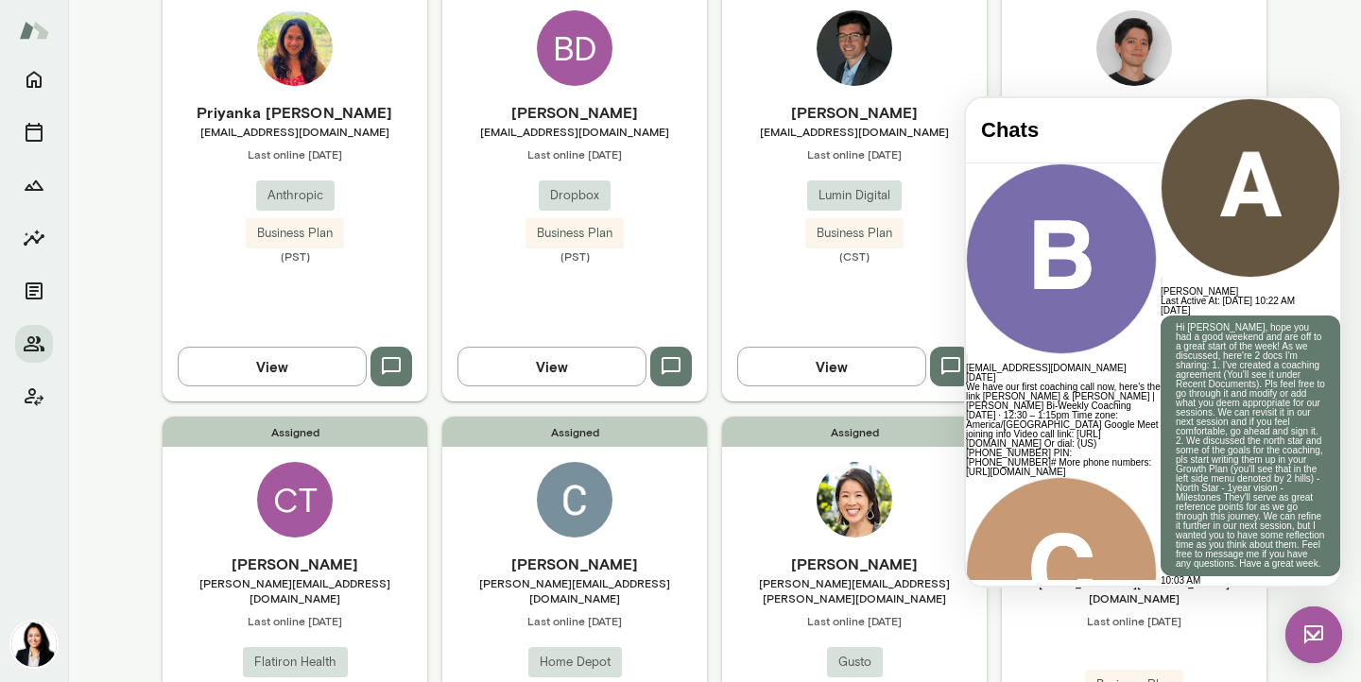
scroll to position [669, 0]
